Goal: Find specific page/section: Find specific page/section

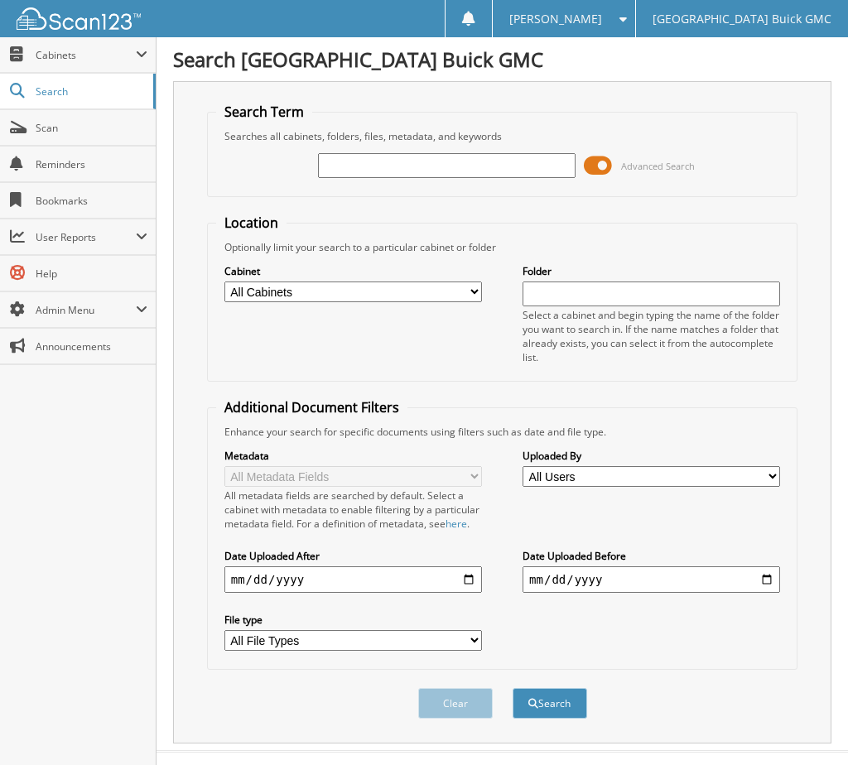
click at [398, 157] on input "text" at bounding box center [447, 165] width 258 height 25
type input "+"
type input "6166365"
click at [513, 688] on button "Search" at bounding box center [550, 703] width 75 height 31
drag, startPoint x: 451, startPoint y: 163, endPoint x: 269, endPoint y: 186, distance: 183.6
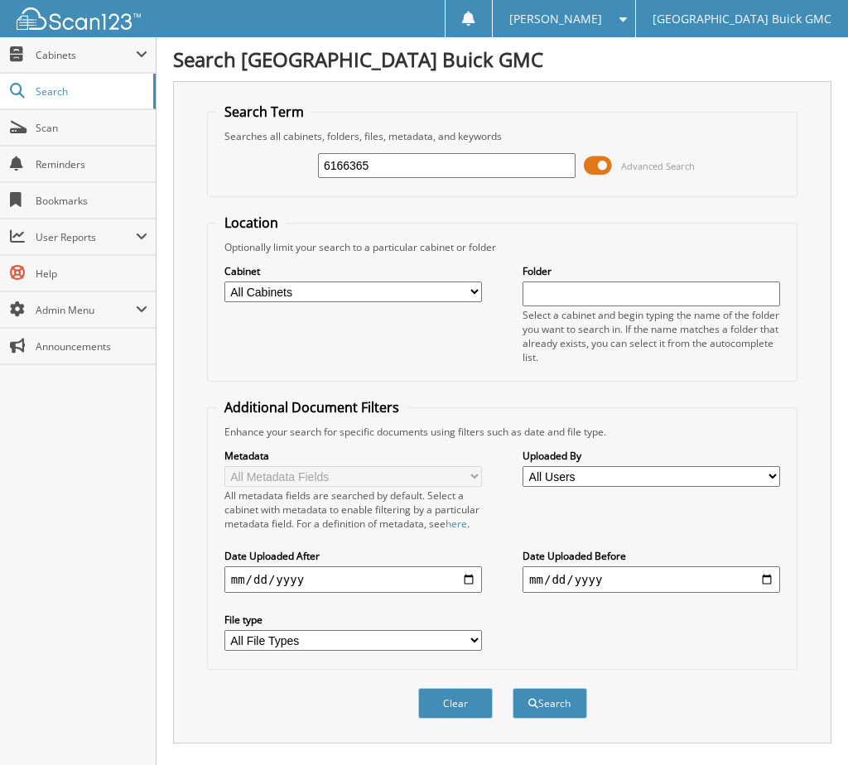
click at [269, 186] on div "6166365 Advanced Search" at bounding box center [502, 165] width 573 height 45
type input "331731"
click at [513, 688] on button "Search" at bounding box center [550, 703] width 75 height 31
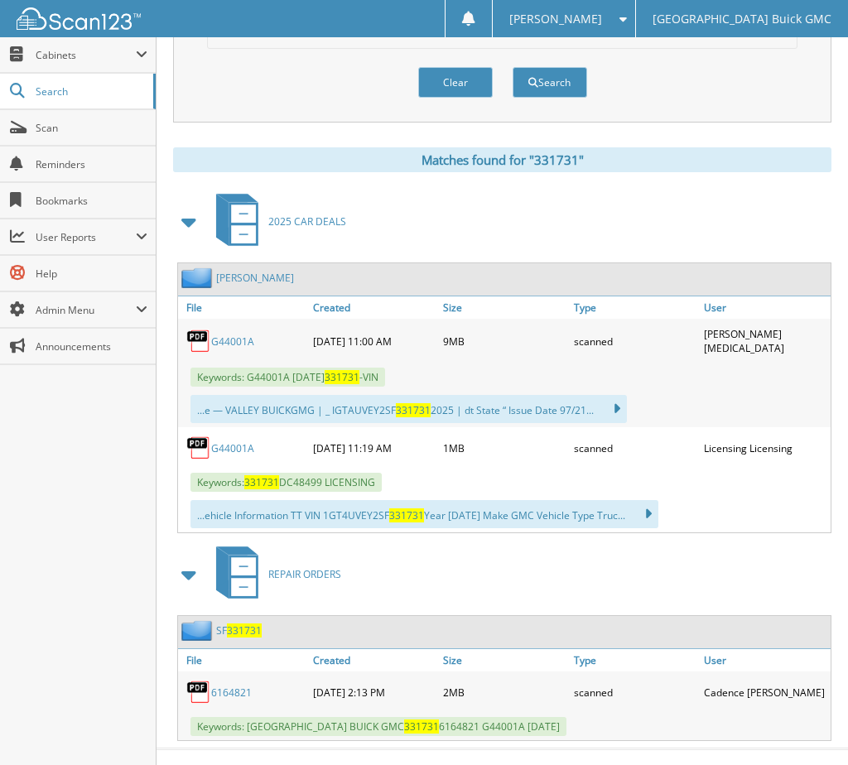
scroll to position [644, 0]
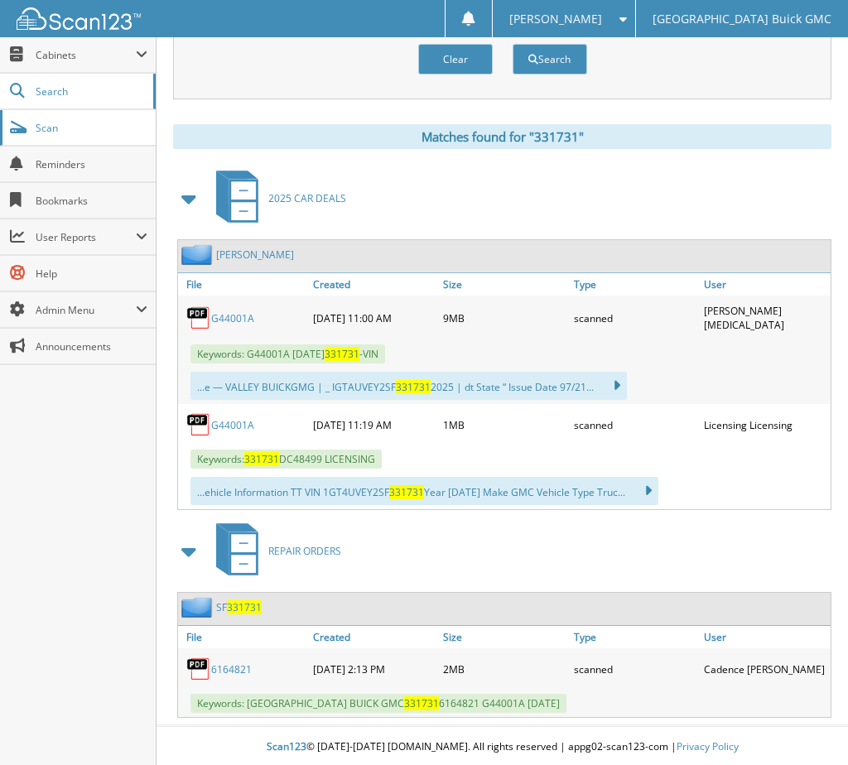
click at [66, 121] on span "Scan" at bounding box center [92, 128] width 112 height 14
